Goal: Task Accomplishment & Management: Manage account settings

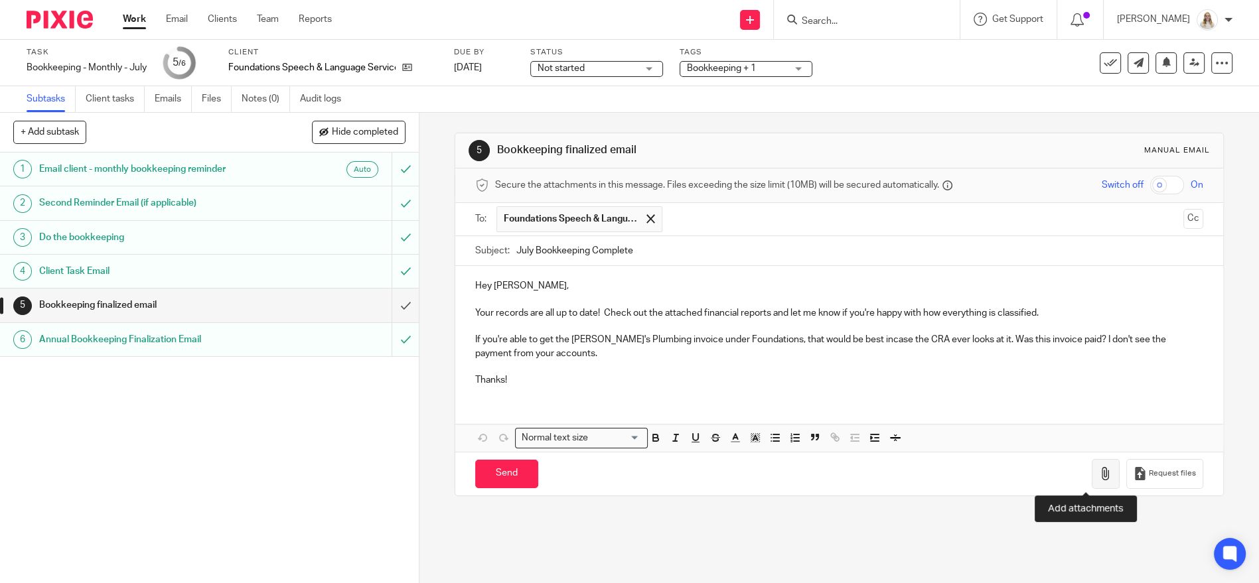
click at [1099, 477] on icon "button" at bounding box center [1105, 473] width 13 height 13
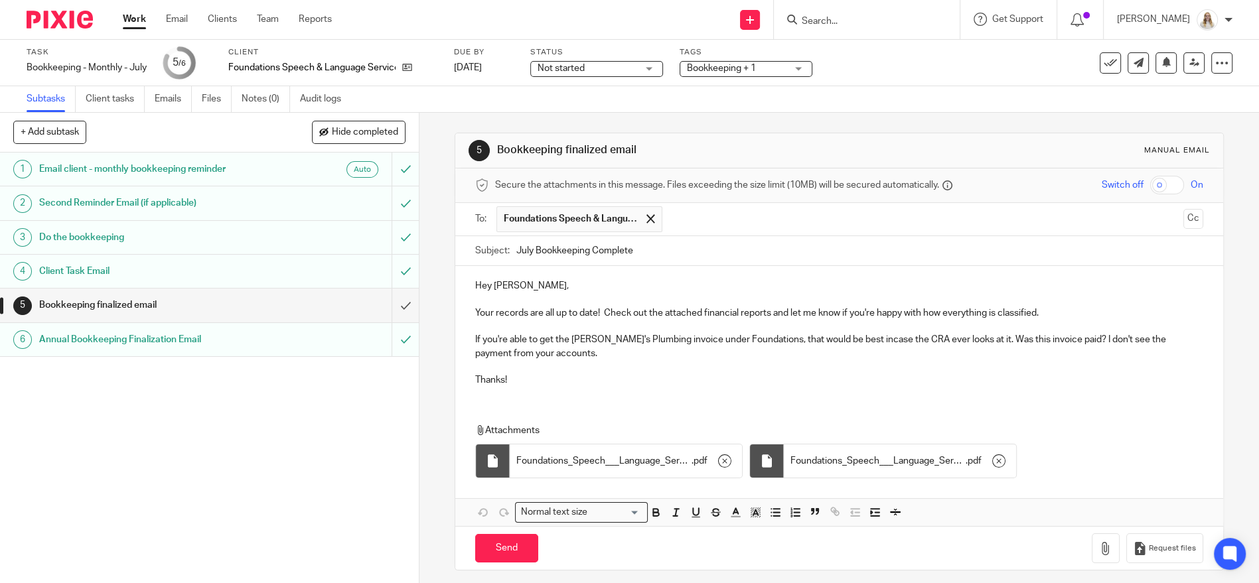
click at [501, 339] on p "If you're able to get the Karl's Plumbing invoice under Foundations, that would…" at bounding box center [839, 346] width 728 height 27
click at [494, 339] on p "If you're able to get the Karl's Plumbing invoice under Foundations, that would…" at bounding box center [839, 346] width 728 height 27
click at [755, 549] on button "Save draft" at bounding box center [752, 548] width 84 height 29
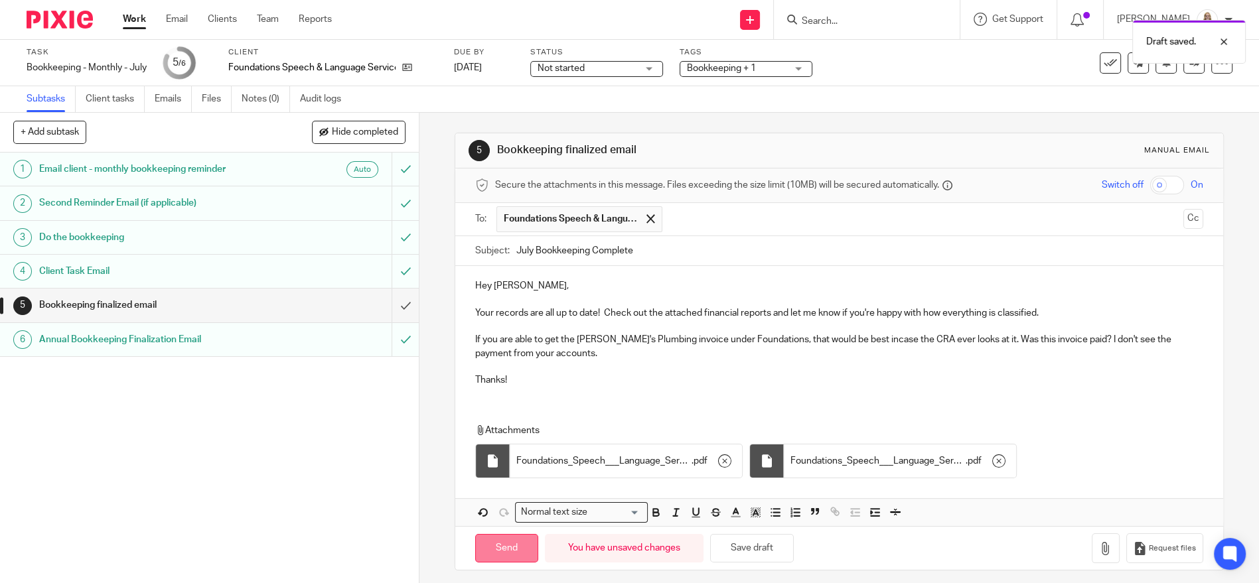
click at [522, 544] on input "Send" at bounding box center [506, 548] width 63 height 29
type input "Sent"
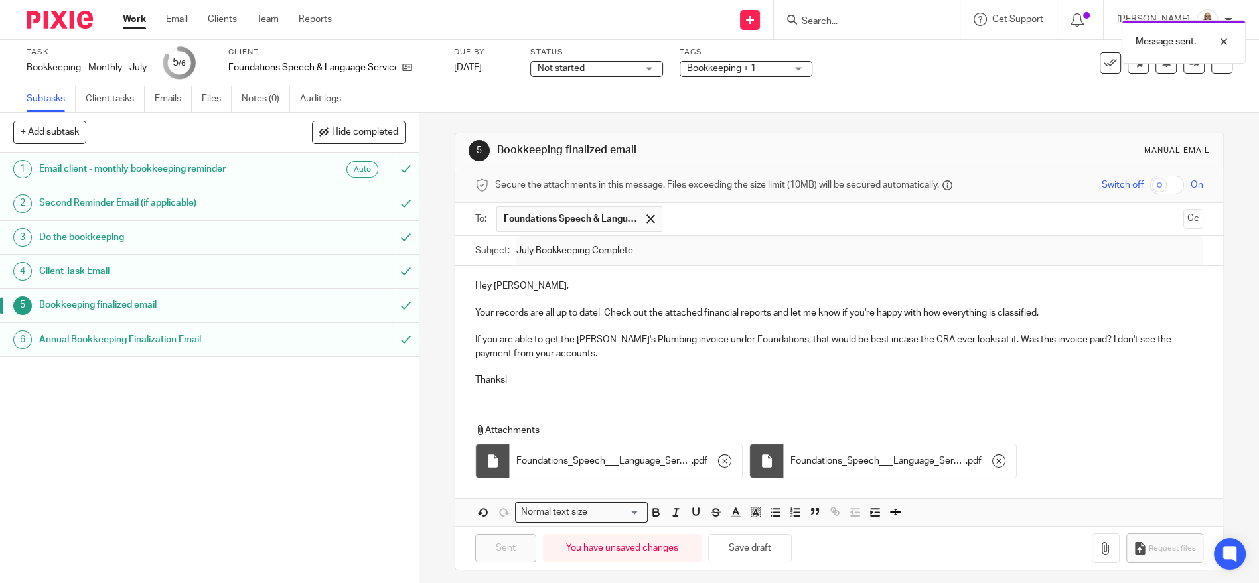
drag, startPoint x: 133, startPoint y: 13, endPoint x: 133, endPoint y: 5, distance: 8.6
click at [133, 13] on link "Work" at bounding box center [134, 19] width 23 height 13
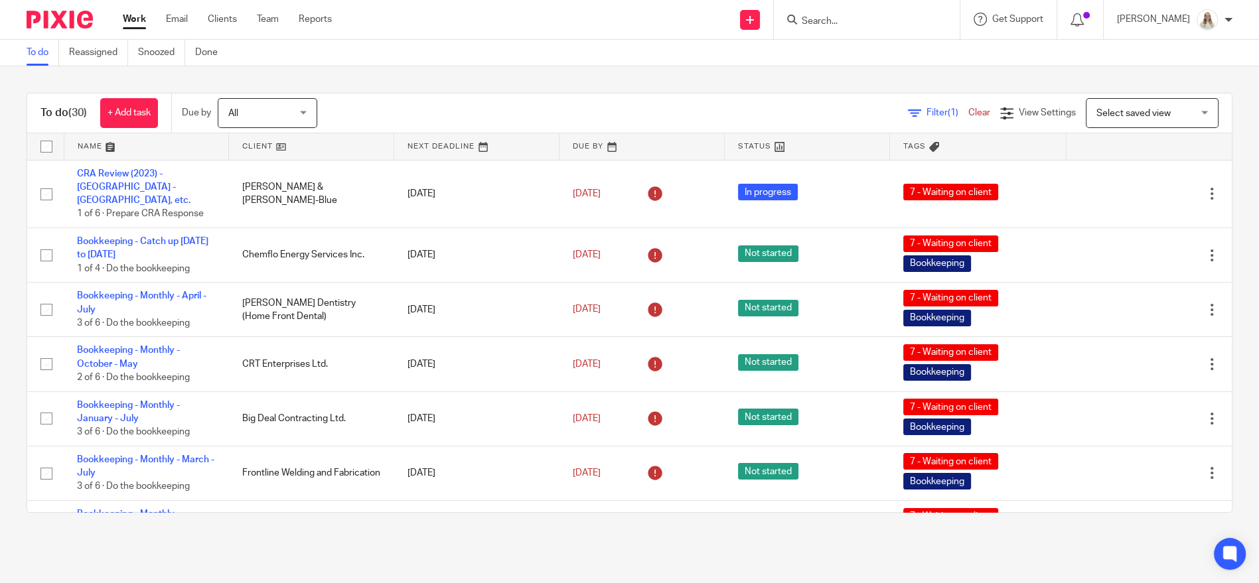
click at [111, 149] on link at bounding box center [146, 146] width 165 height 27
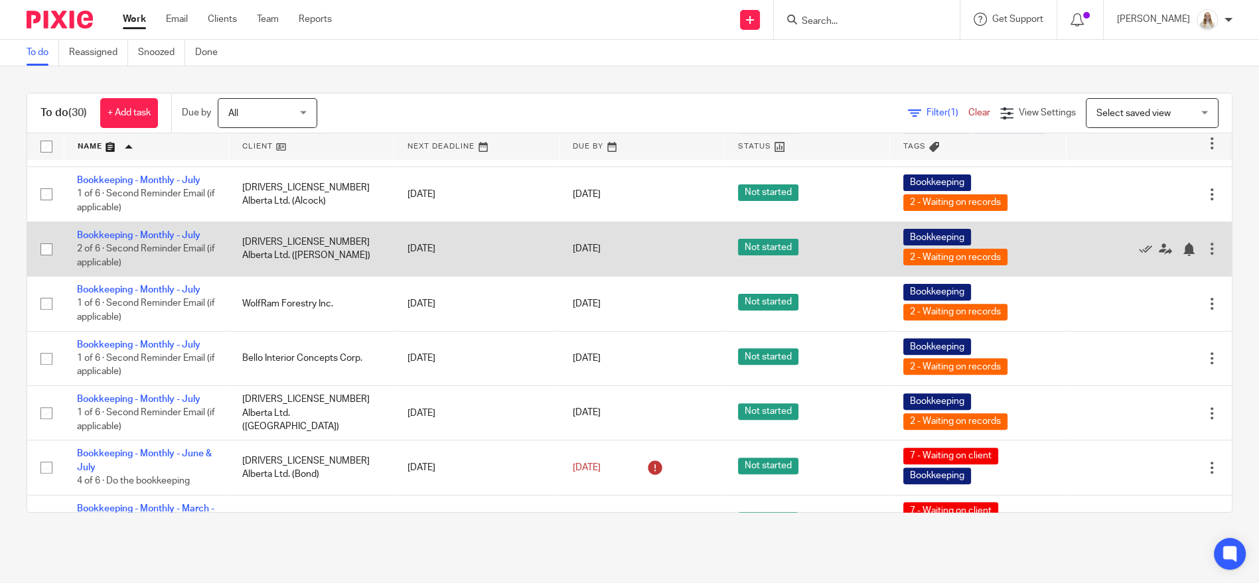
scroll to position [516, 0]
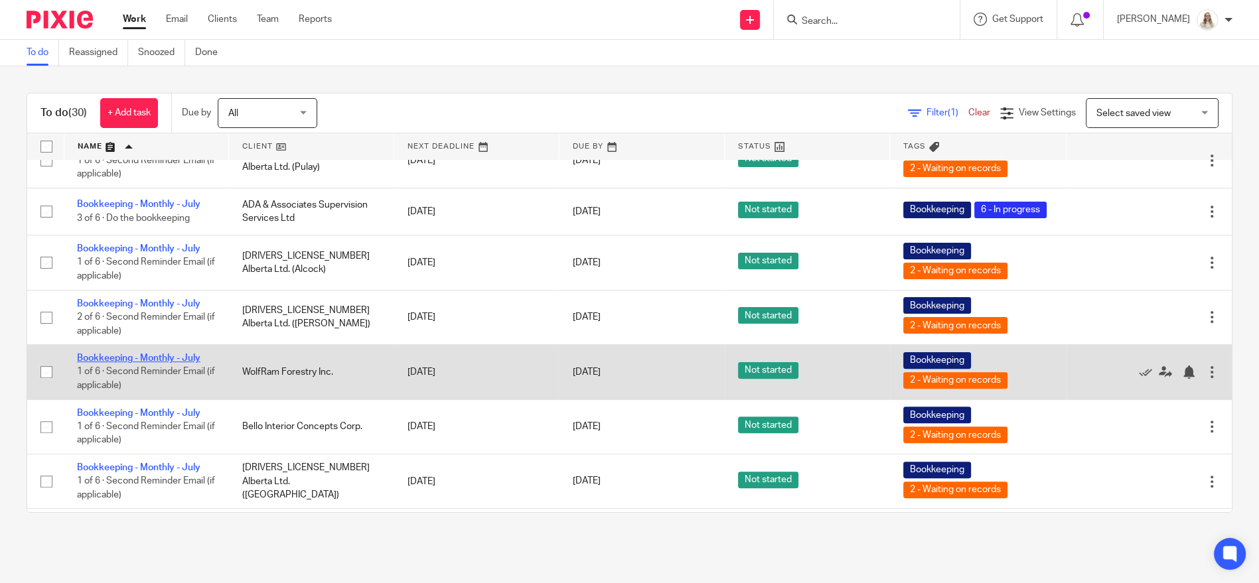
click at [181, 363] on link "Bookkeeping - Monthly - July" at bounding box center [138, 358] width 123 height 9
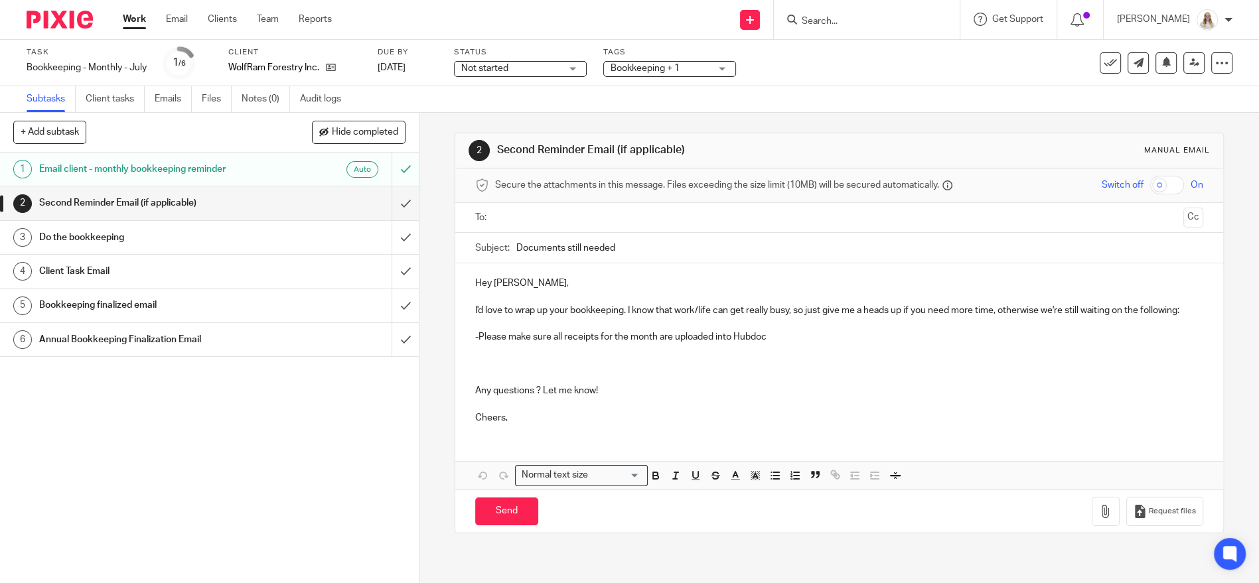
click at [664, 70] on span "Bookkeeping + 1" at bounding box center [645, 68] width 69 height 9
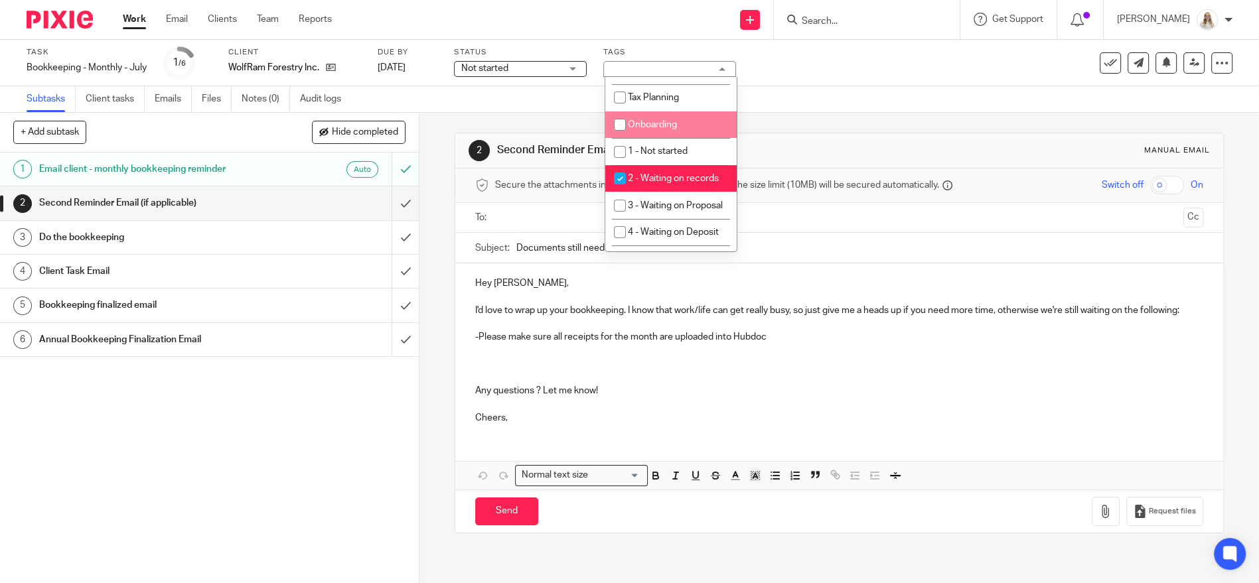
scroll to position [295, 0]
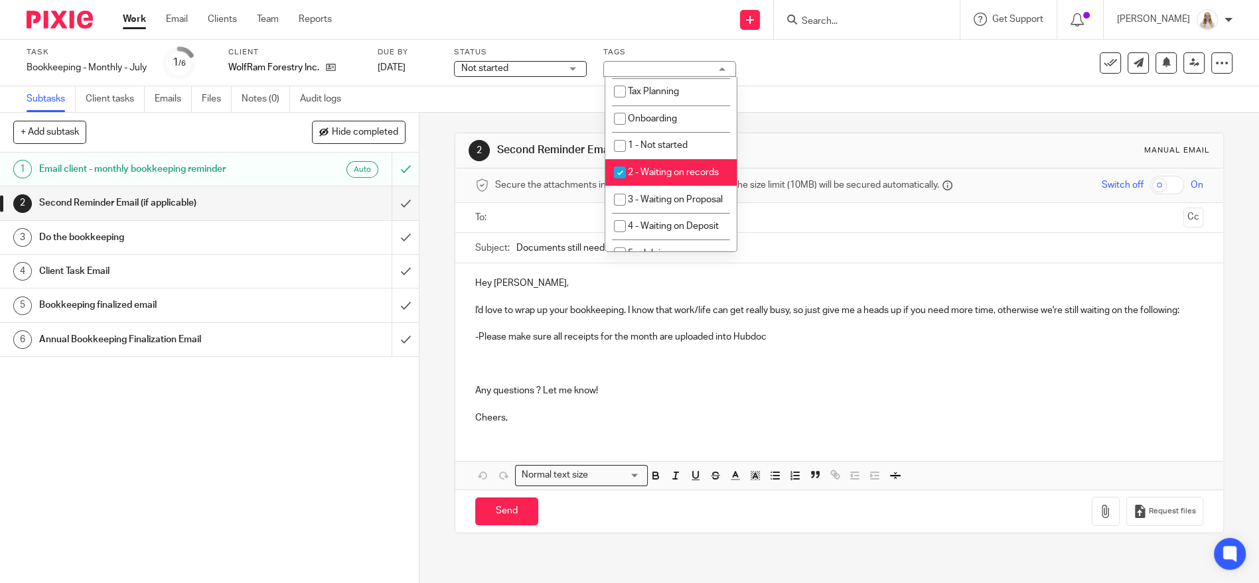
click at [684, 177] on span "2 - Waiting on records" at bounding box center [673, 172] width 91 height 9
checkbox input "false"
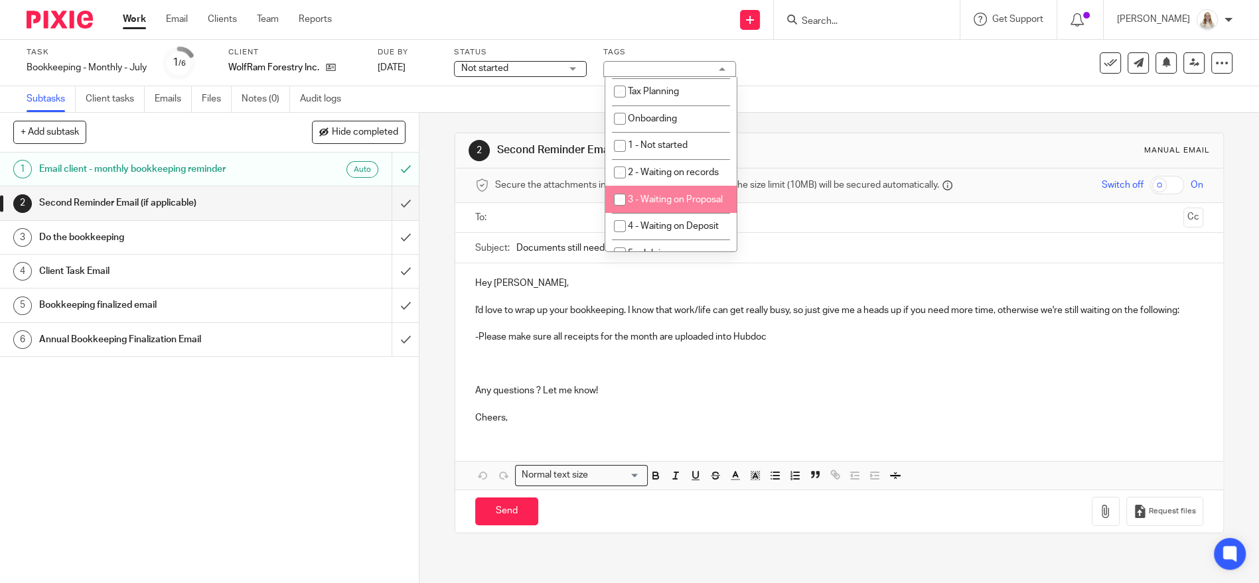
scroll to position [368, 0]
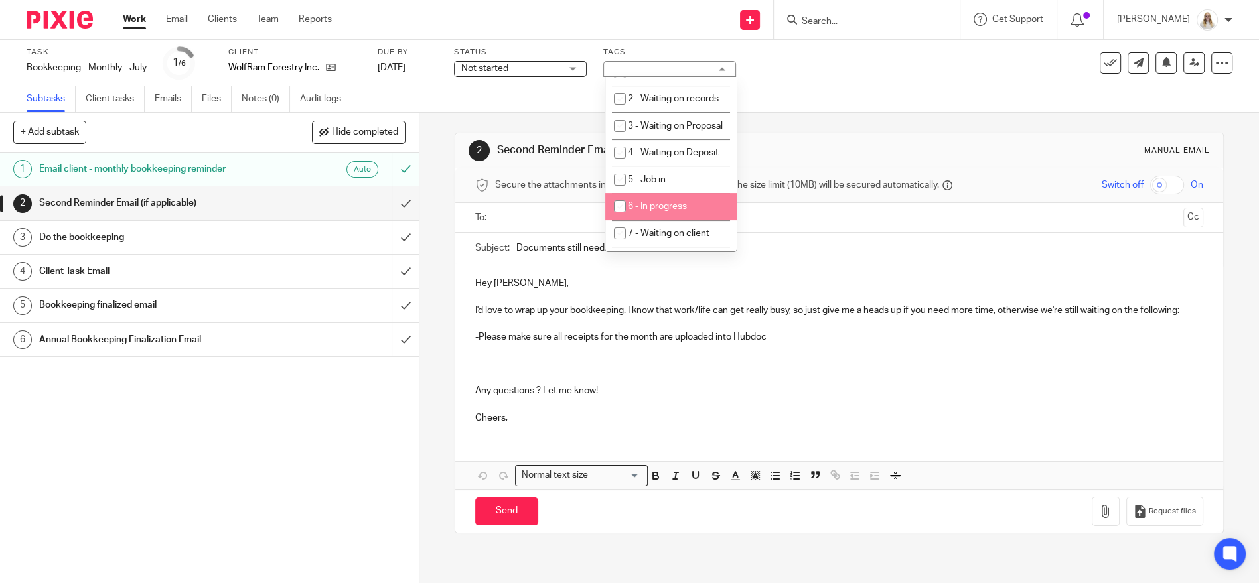
click at [678, 220] on li "6 - In progress" at bounding box center [670, 206] width 131 height 27
checkbox input "true"
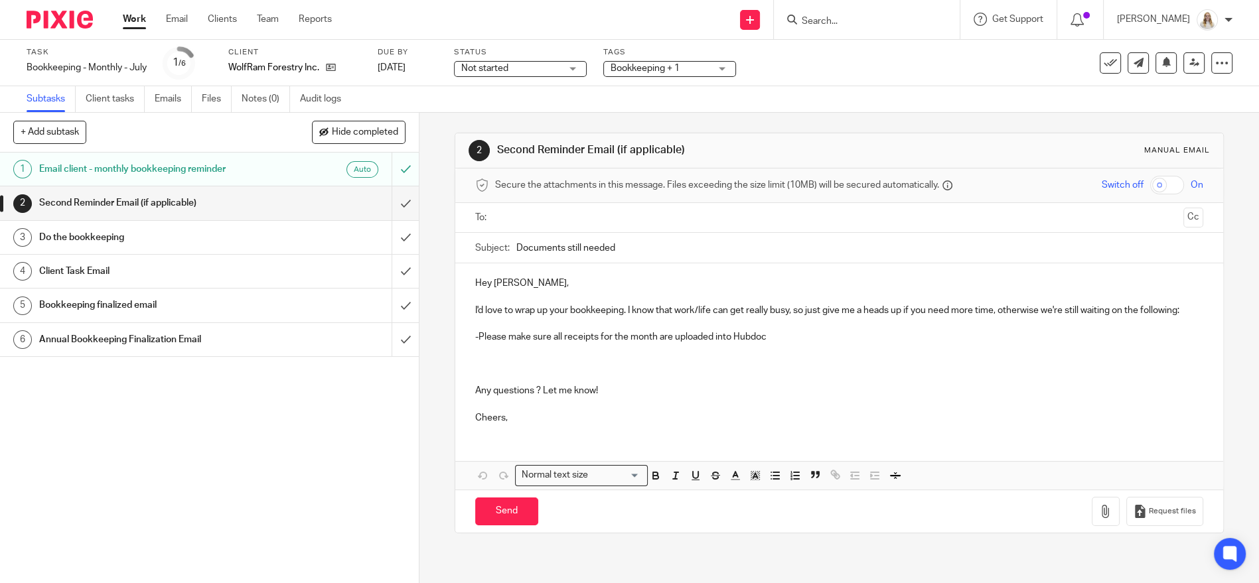
click at [848, 77] on div "Task Bookkeeping - Monthly - July Save Bookkeeping - Monthly - July 1 /6 Client…" at bounding box center [529, 63] width 1005 height 32
click at [393, 202] on input "submit" at bounding box center [209, 203] width 419 height 33
click at [390, 346] on input "submit" at bounding box center [209, 339] width 419 height 33
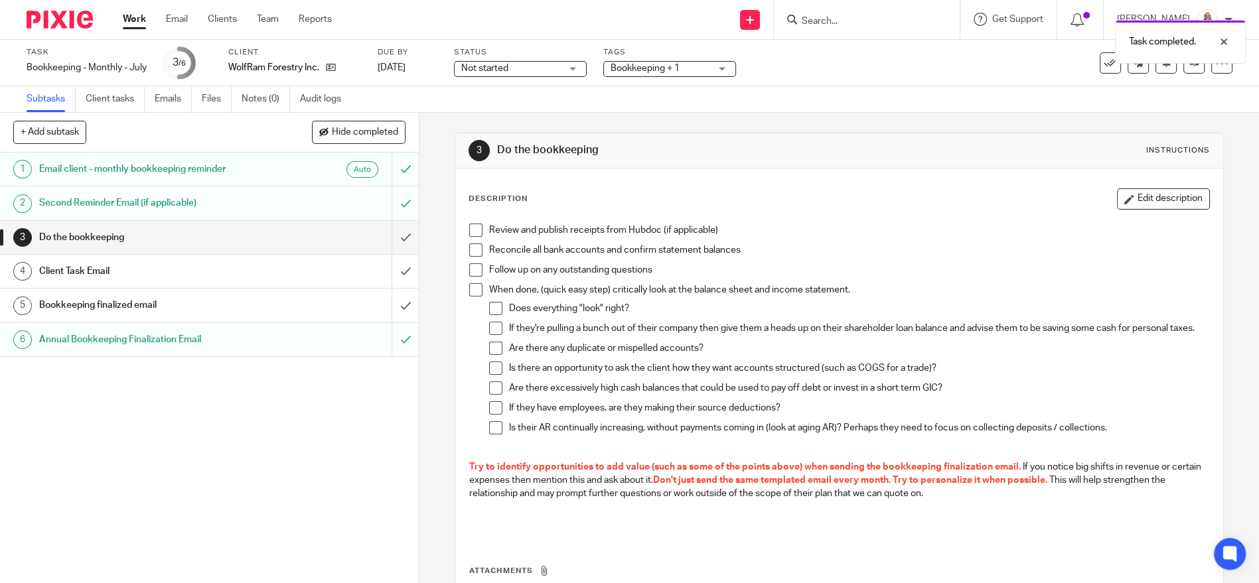
drag, startPoint x: 472, startPoint y: 230, endPoint x: 457, endPoint y: 236, distance: 15.8
click at [472, 230] on span at bounding box center [475, 230] width 13 height 13
click at [734, 281] on div "Follow up on any outstanding questions" at bounding box center [849, 274] width 720 height 20
